Goal: Complete application form: Complete application form

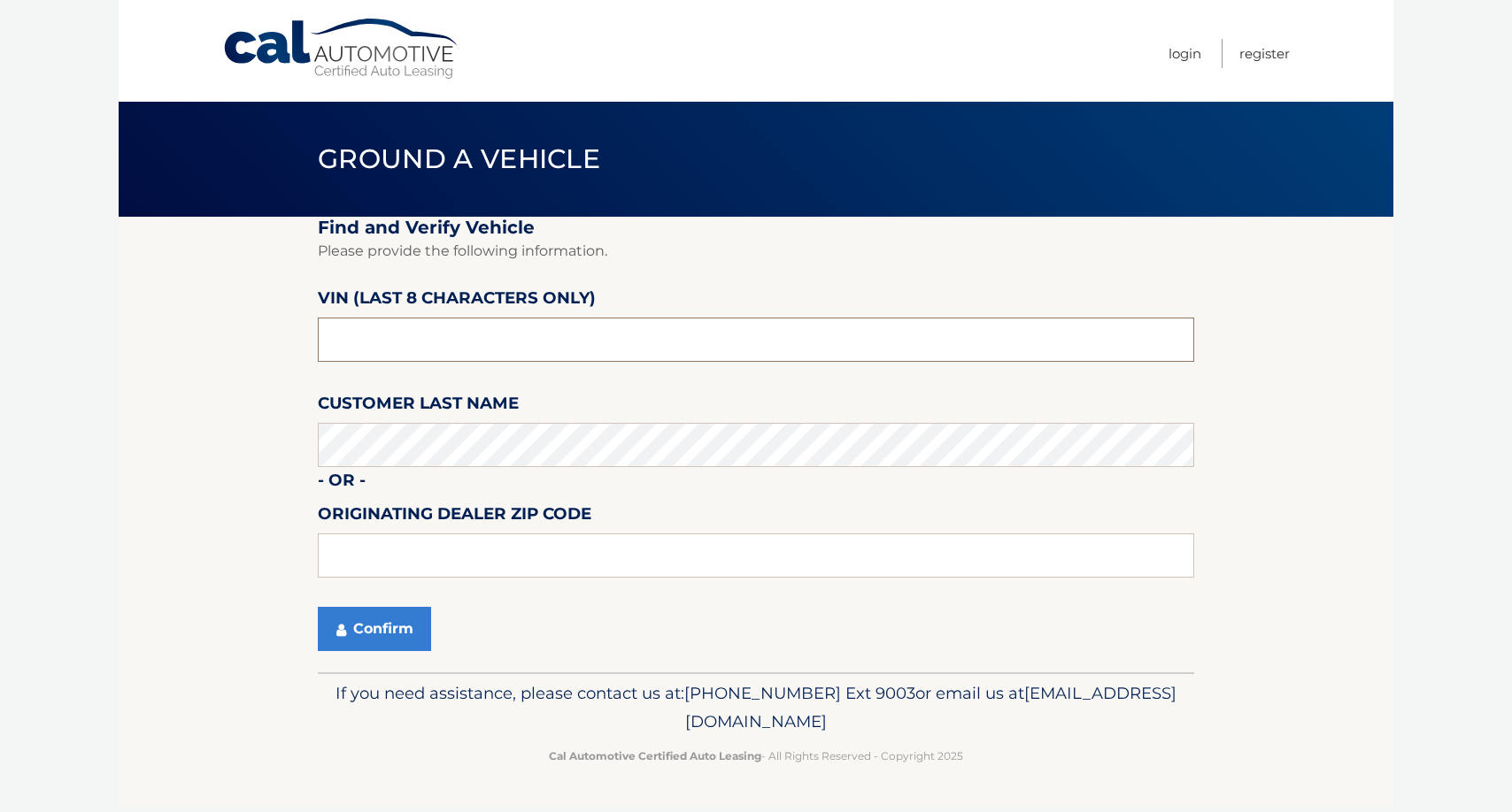
click at [386, 327] on input "text" at bounding box center [756, 340] width 876 height 44
type input "ph247316"
click at [398, 627] on button "Confirm" at bounding box center [374, 629] width 113 height 44
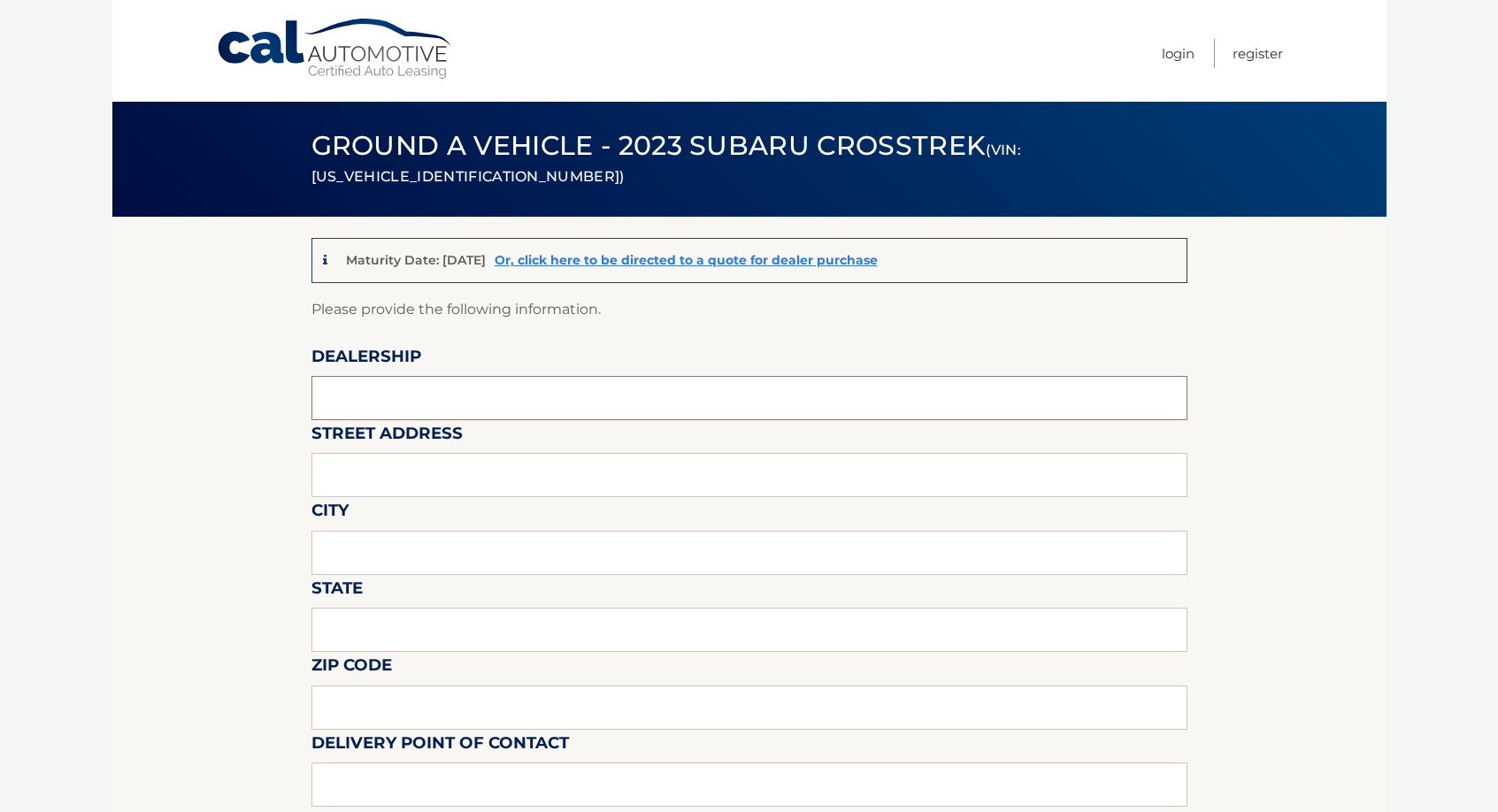
click at [442, 404] on input "text" at bounding box center [750, 398] width 876 height 44
type input "[PERSON_NAME] subaru"
type input "[STREET_ADDRESS]"
type input "WANTAGH"
type input "[US_STATE]"
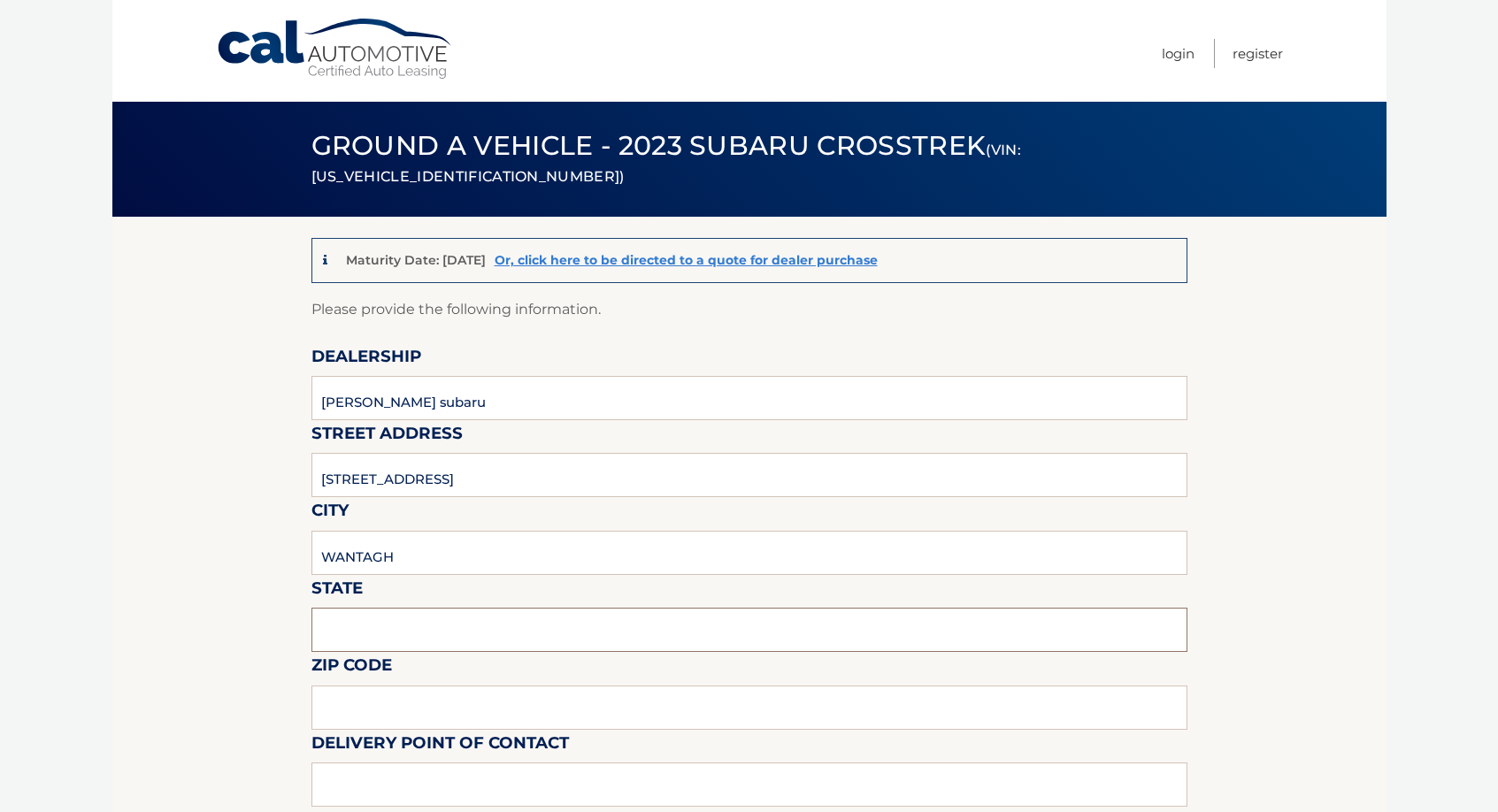
type input "11793-4061"
type input "[PERSON_NAME] SUBARU - SALES"
type input "5167857800"
type input "lsessa@hassettautomotive.com"
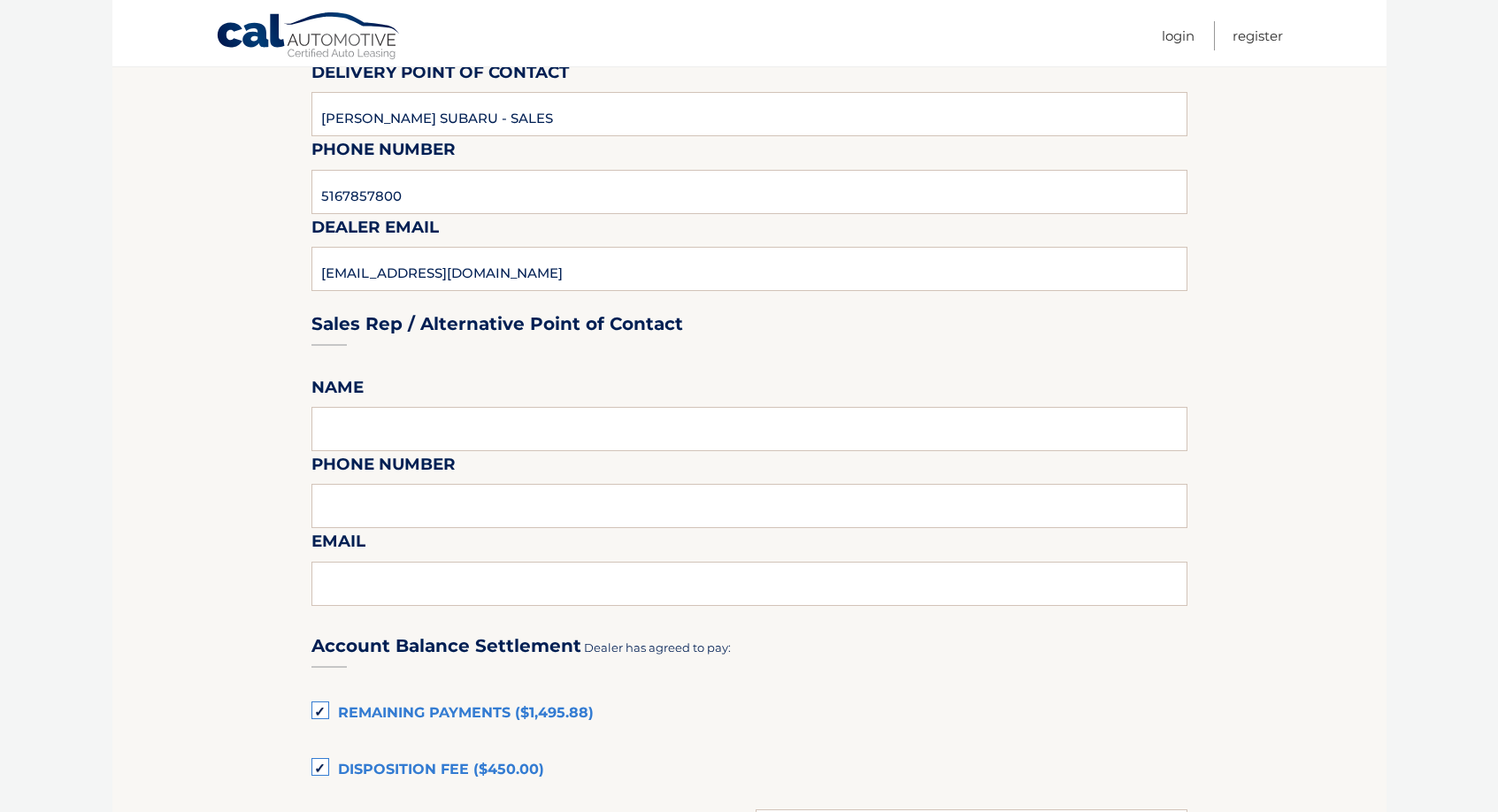
scroll to position [708, 0]
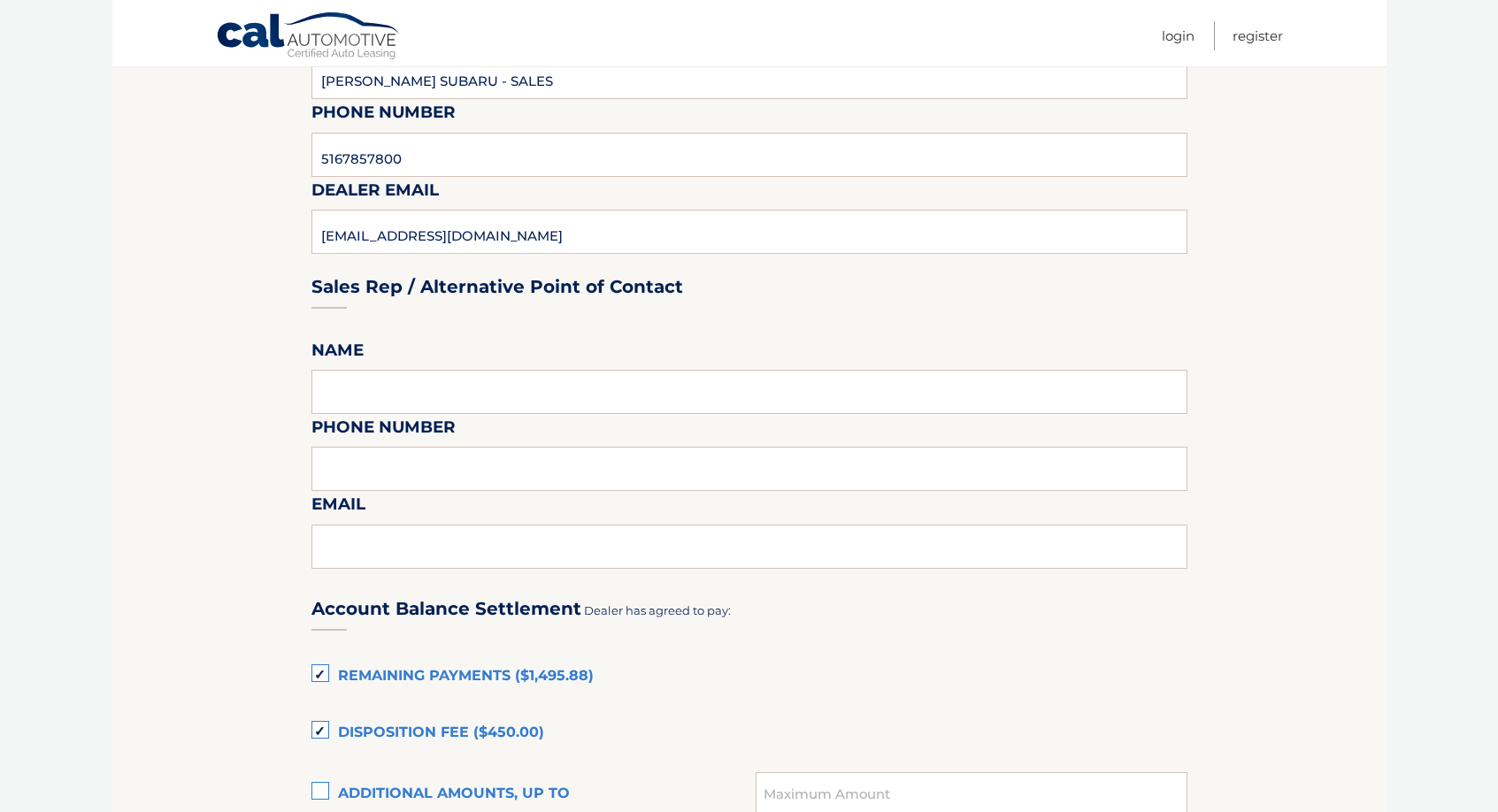
click at [325, 724] on label "Disposition Fee ($450.00)" at bounding box center [750, 733] width 876 height 35
click at [0, 0] on input "Disposition Fee ($450.00)" at bounding box center [0, 0] width 0 height 0
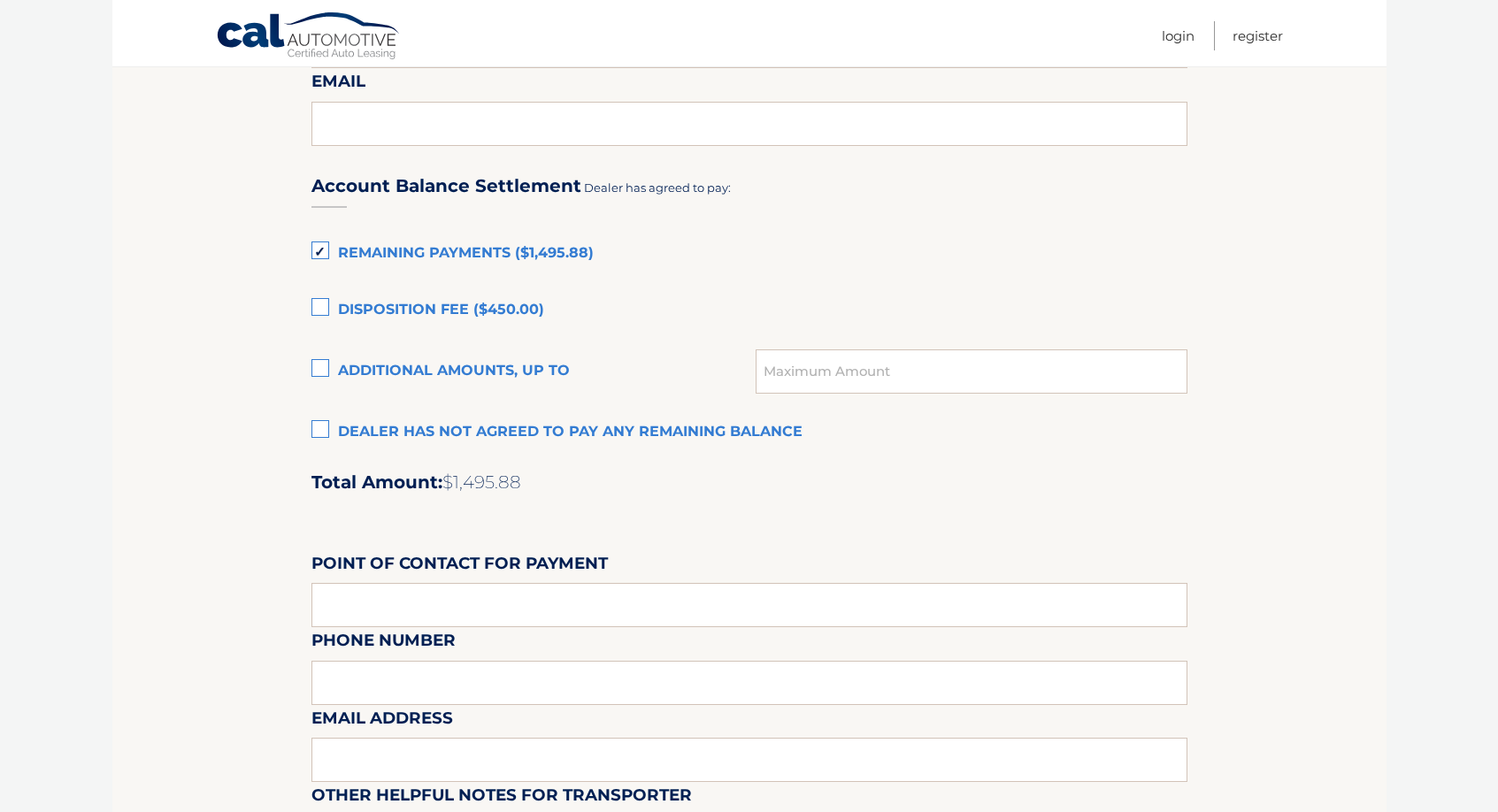
scroll to position [1150, 0]
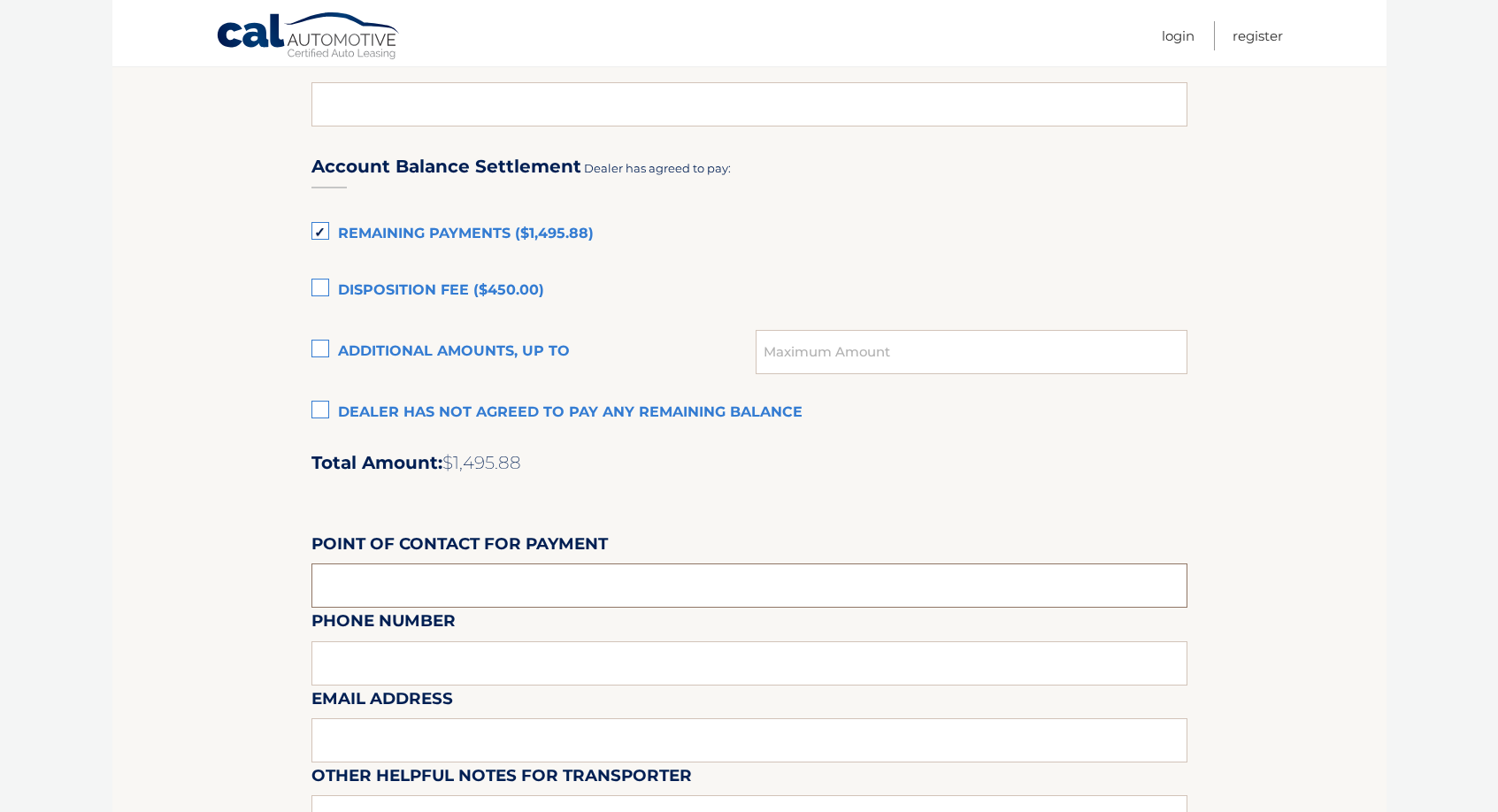
click at [427, 583] on input "text" at bounding box center [750, 586] width 876 height 44
type input "ALI FATTA"
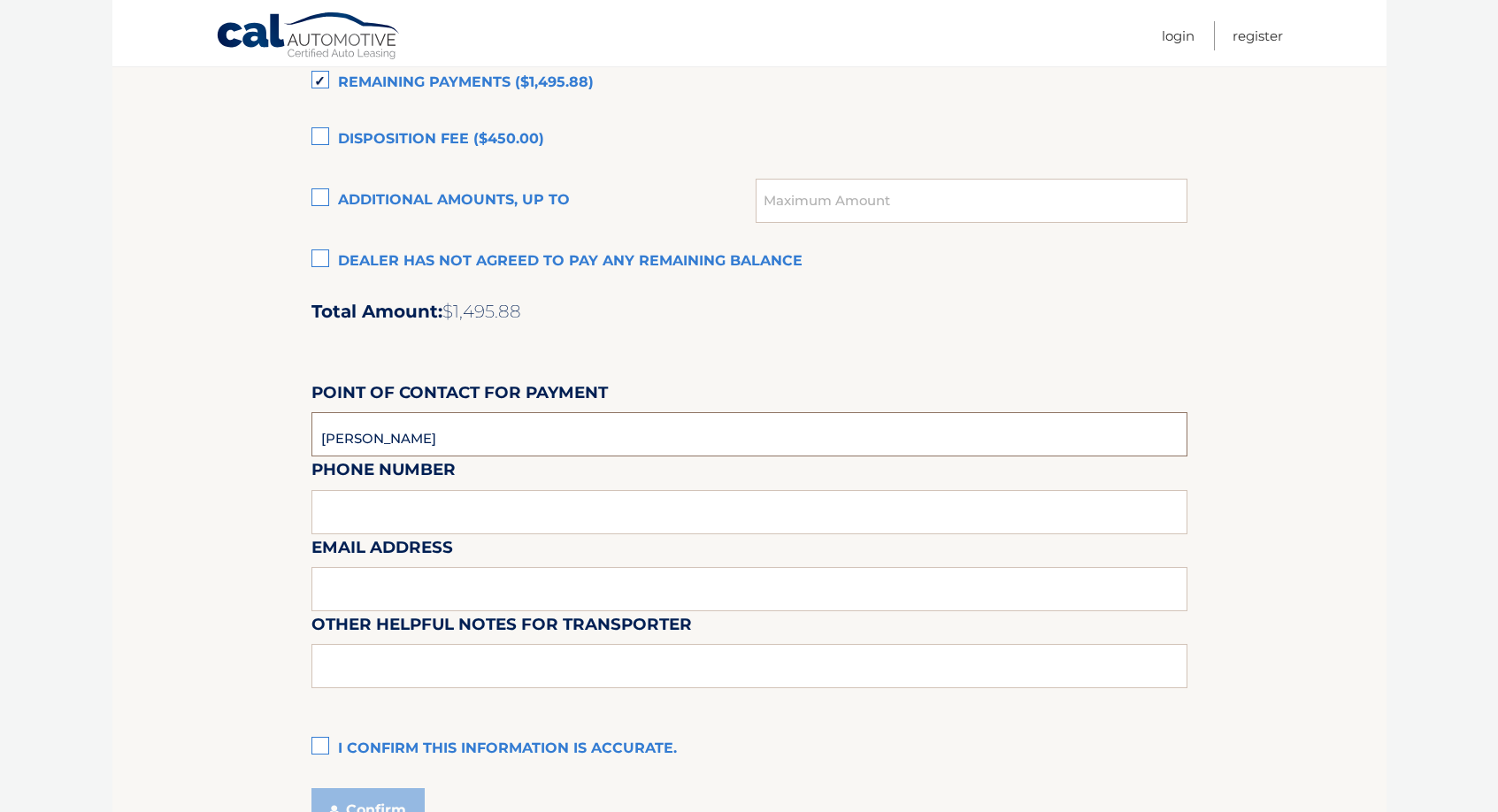
scroll to position [1327, 0]
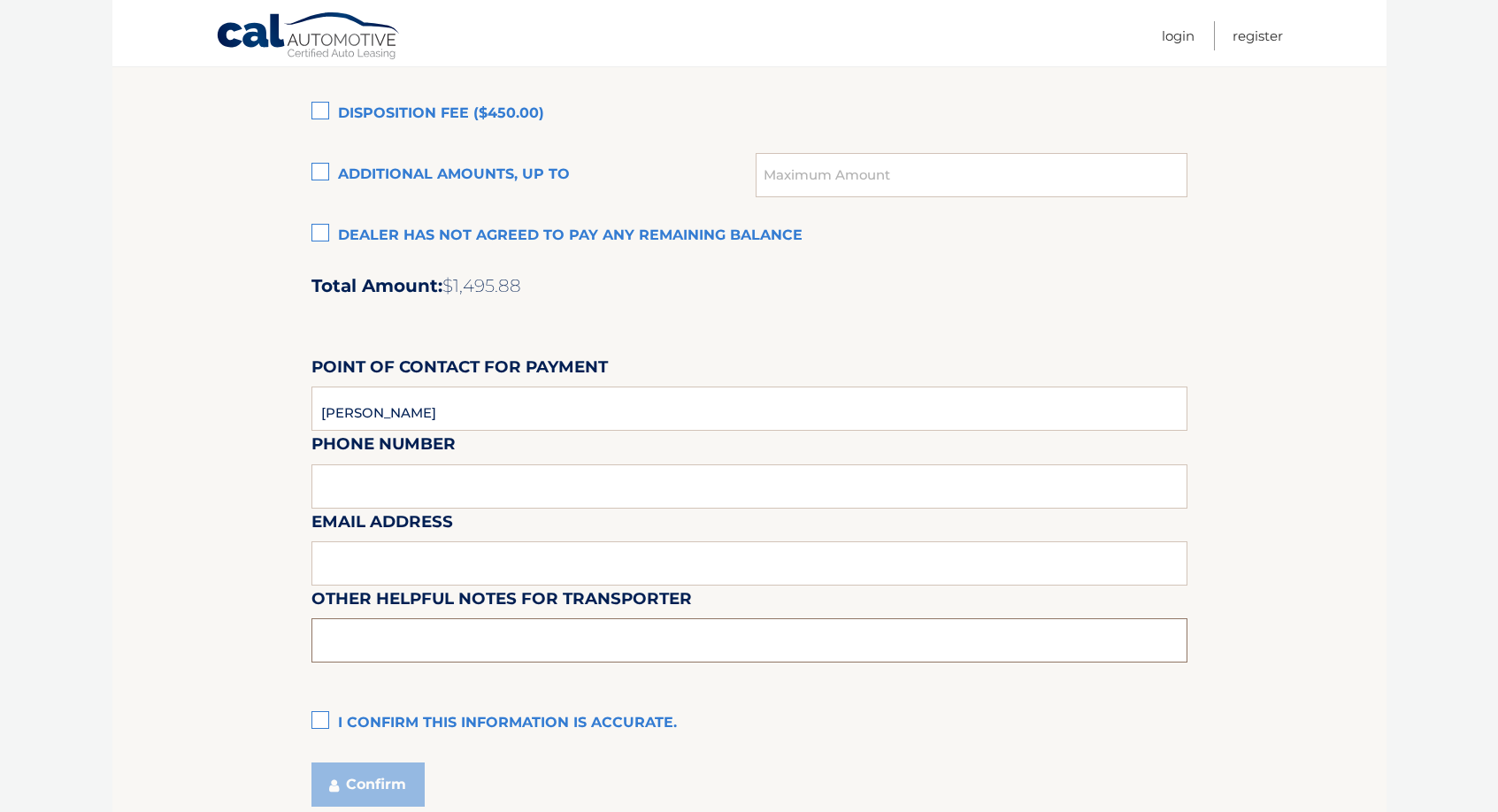
click at [333, 631] on input "text" at bounding box center [750, 641] width 876 height 44
type input "CAR IS AT OUT LEASE RETURN LOT. 1886 SEAFORD AVE, WANTAGH NY. CALL TO CONFIRM P…"
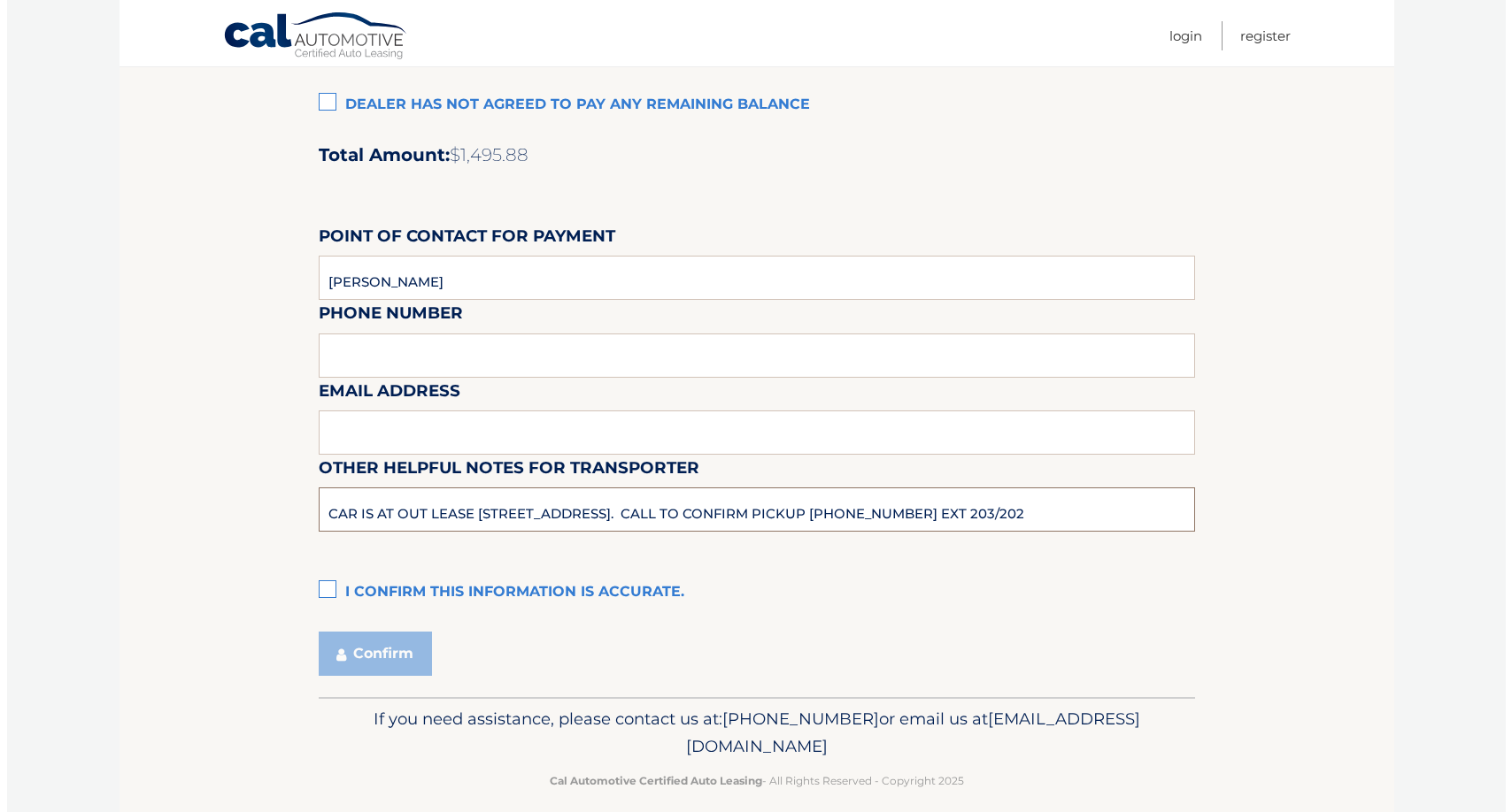
scroll to position [1478, 0]
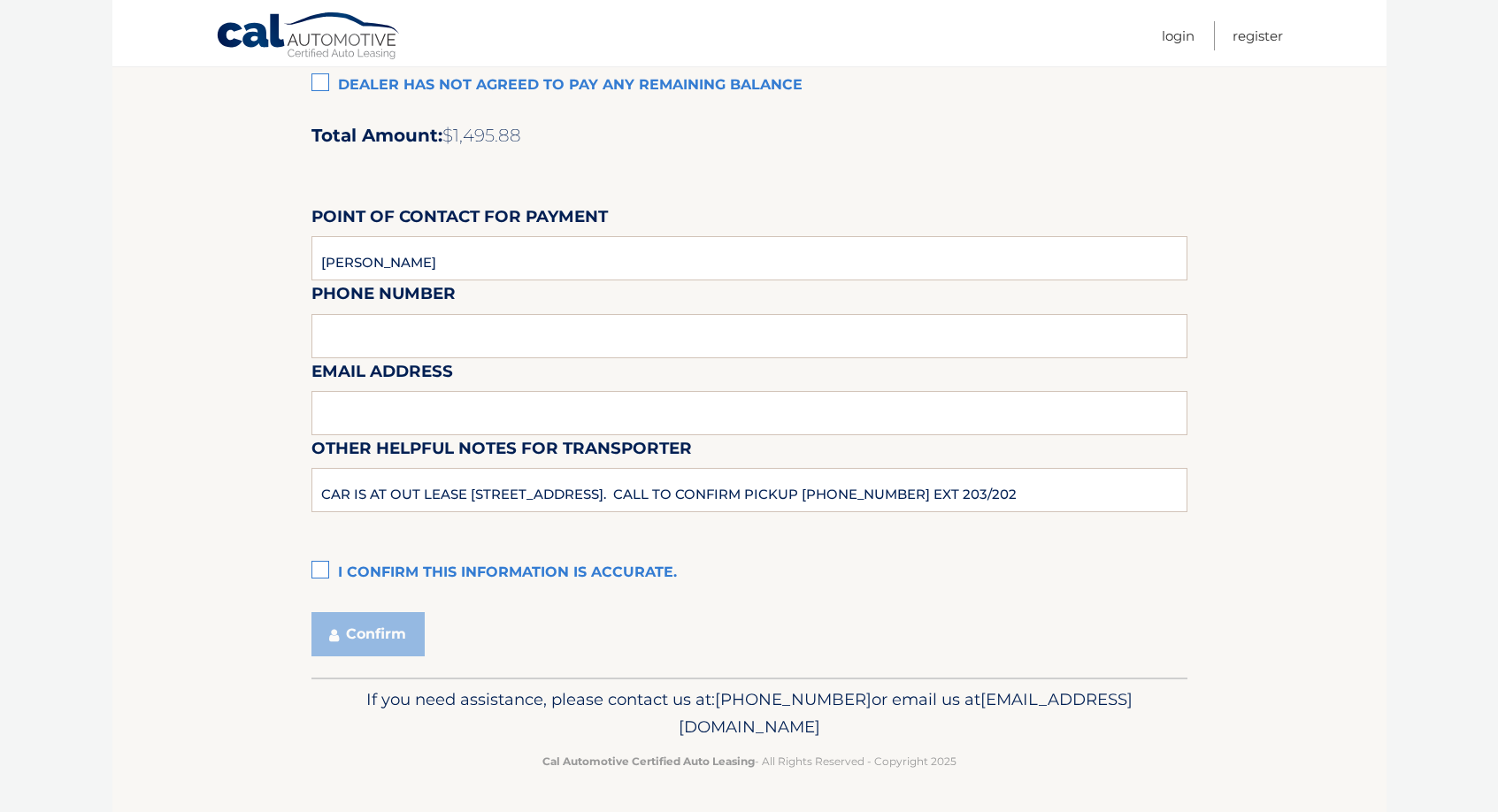
click at [318, 571] on label "I confirm this information is accurate." at bounding box center [750, 573] width 876 height 35
click at [0, 0] on input "I confirm this information is accurate." at bounding box center [0, 0] width 0 height 0
click at [365, 627] on button "Confirm" at bounding box center [368, 634] width 113 height 44
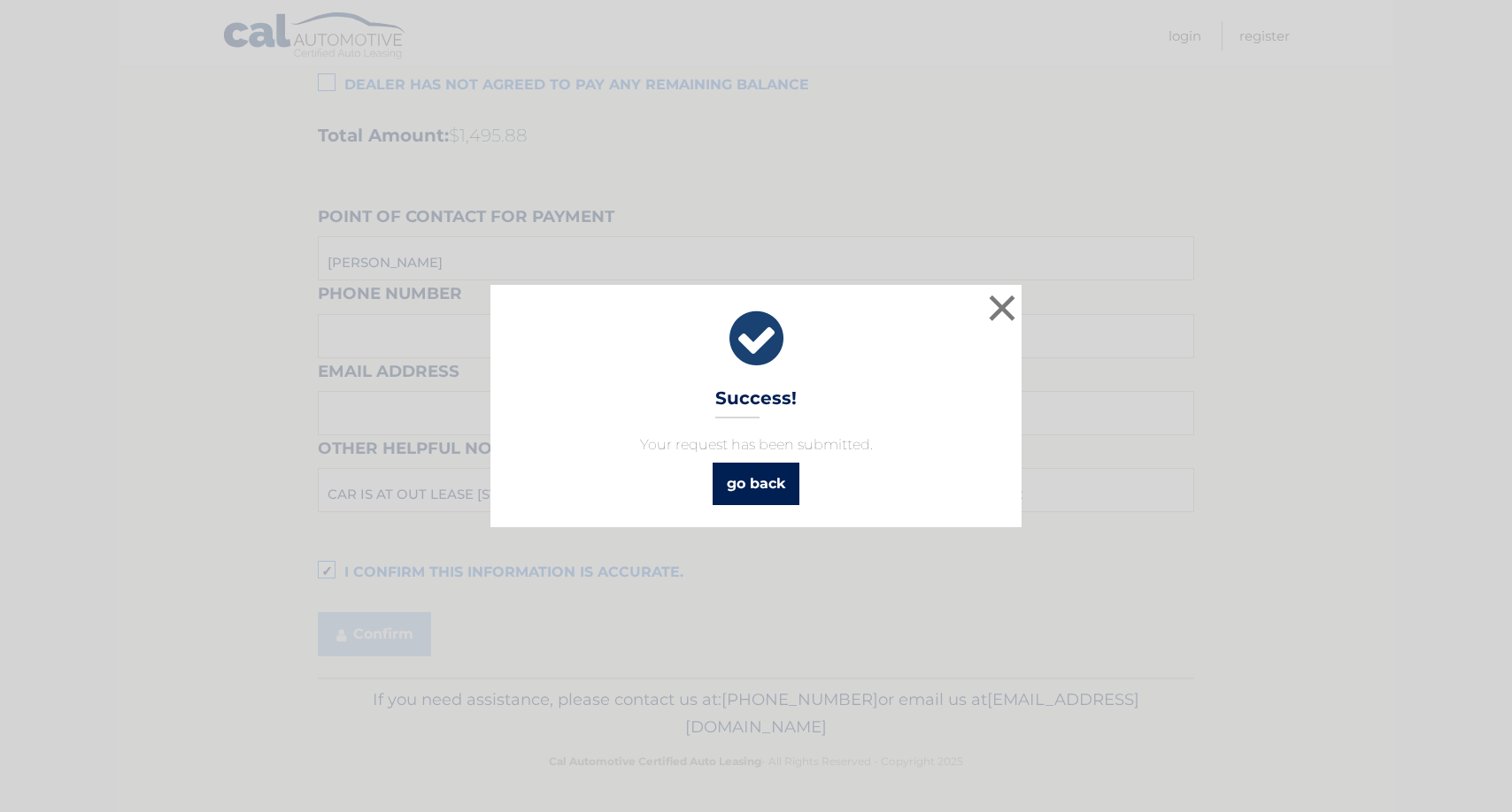
click at [774, 481] on link "go back" at bounding box center [755, 484] width 87 height 42
